Goal: Task Accomplishment & Management: Use online tool/utility

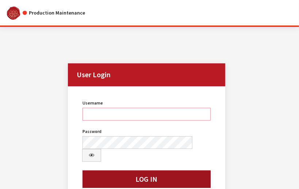
type input "kdart"
click at [173, 171] on button "Log In" at bounding box center [146, 180] width 128 height 18
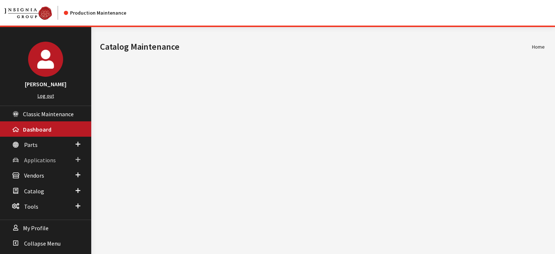
click at [36, 152] on link "Applications" at bounding box center [45, 159] width 91 height 15
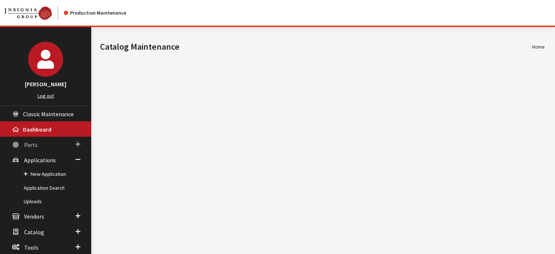
click at [36, 150] on link "Parts" at bounding box center [45, 144] width 91 height 15
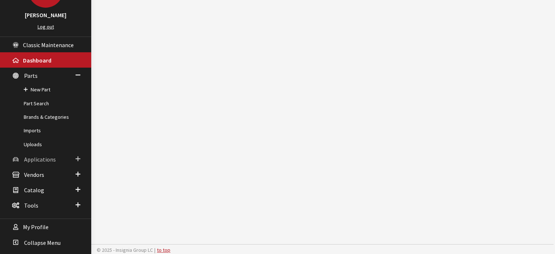
click at [49, 157] on span "Applications" at bounding box center [40, 159] width 32 height 7
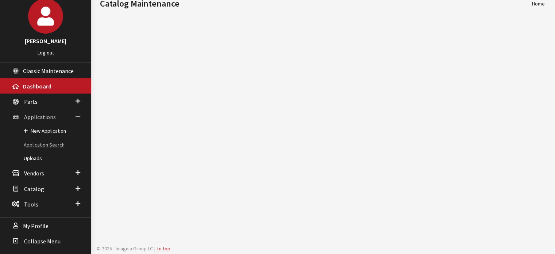
scroll to position [42, 0]
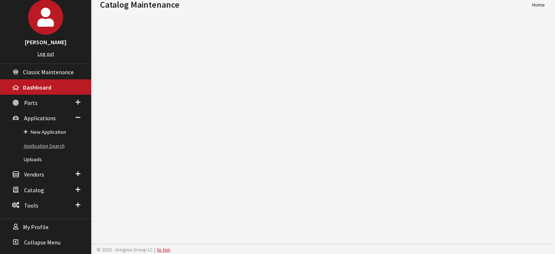
click at [43, 142] on link "Application Search" at bounding box center [45, 146] width 91 height 14
click at [60, 144] on link "Application Search" at bounding box center [45, 146] width 91 height 14
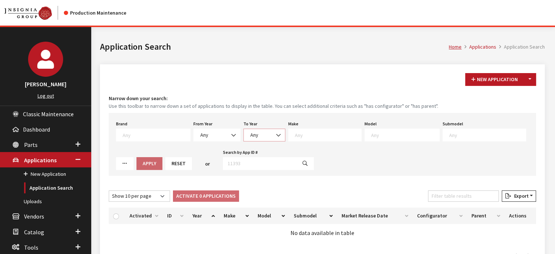
click at [243, 132] on span "Any" at bounding box center [264, 134] width 42 height 13
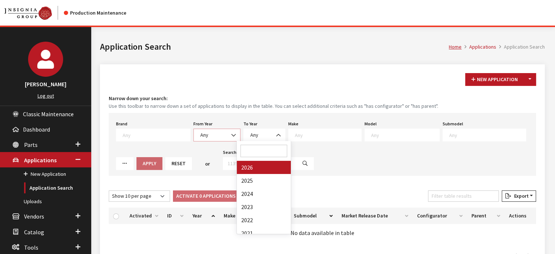
click at [231, 131] on b at bounding box center [231, 131] width 0 height 0
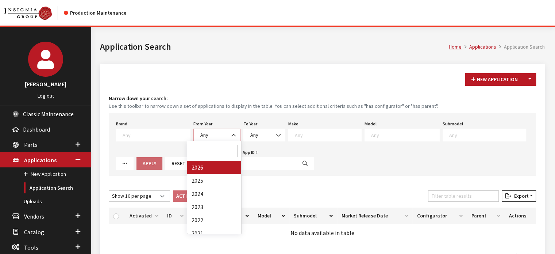
select select "2026"
select select
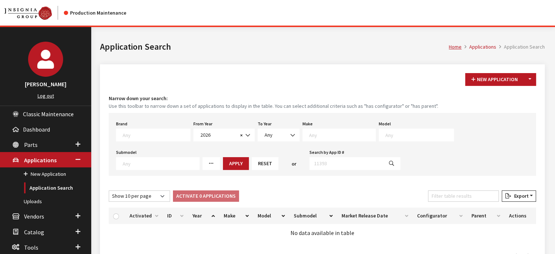
click at [309, 135] on textarea "Search" at bounding box center [342, 134] width 66 height 7
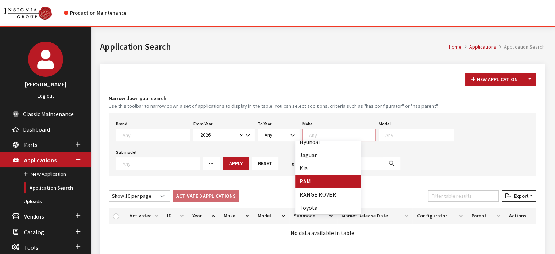
select select "34"
select select
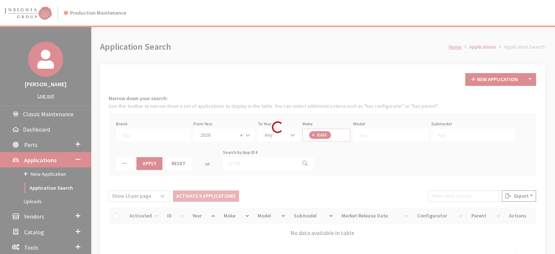
scroll to position [74, 0]
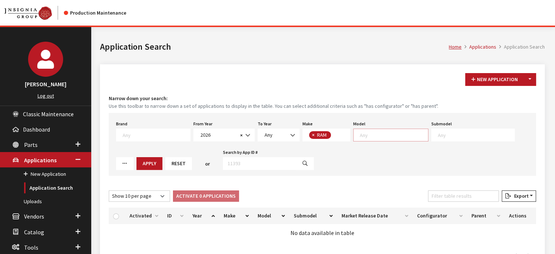
click at [368, 131] on textarea "Search" at bounding box center [394, 134] width 68 height 7
select select "1113"
select select
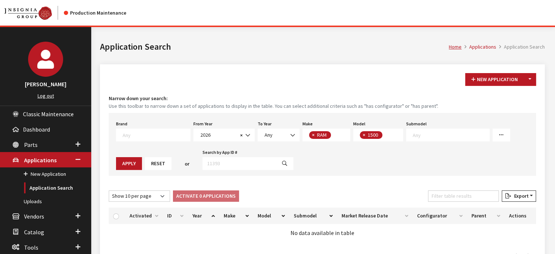
scroll to position [0, 0]
click at [495, 135] on div "More Filters Activated Deactivated Parent Configurators Missing Configurators" at bounding box center [501, 134] width 20 height 13
click at [142, 157] on button "Apply" at bounding box center [129, 163] width 26 height 13
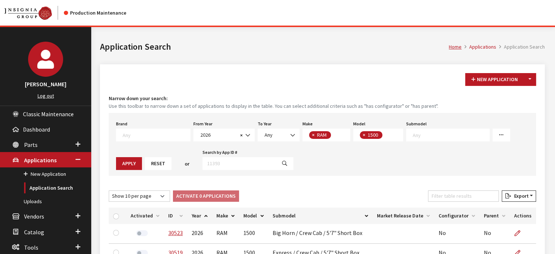
drag, startPoint x: 320, startPoint y: 208, endPoint x: 373, endPoint y: 192, distance: 55.3
click at [398, 187] on div "New Application Toggle Dropdown New From Existing... Narrow down your search: U…" at bounding box center [322, 245] width 445 height 362
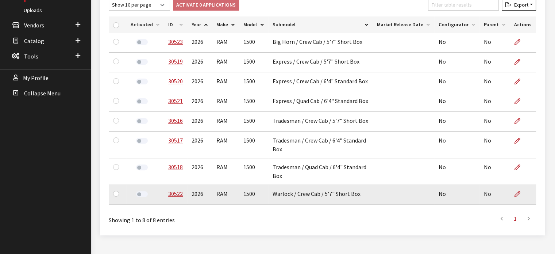
scroll to position [203, 0]
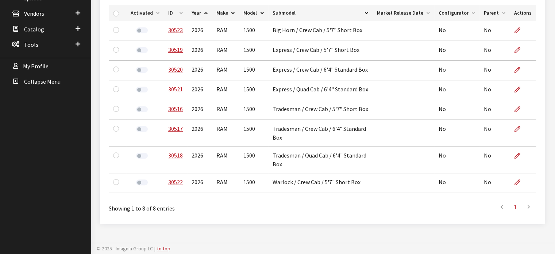
click at [529, 210] on li at bounding box center [529, 206] width 13 height 15
click at [503, 211] on li at bounding box center [502, 206] width 13 height 15
